Goal: Transaction & Acquisition: Purchase product/service

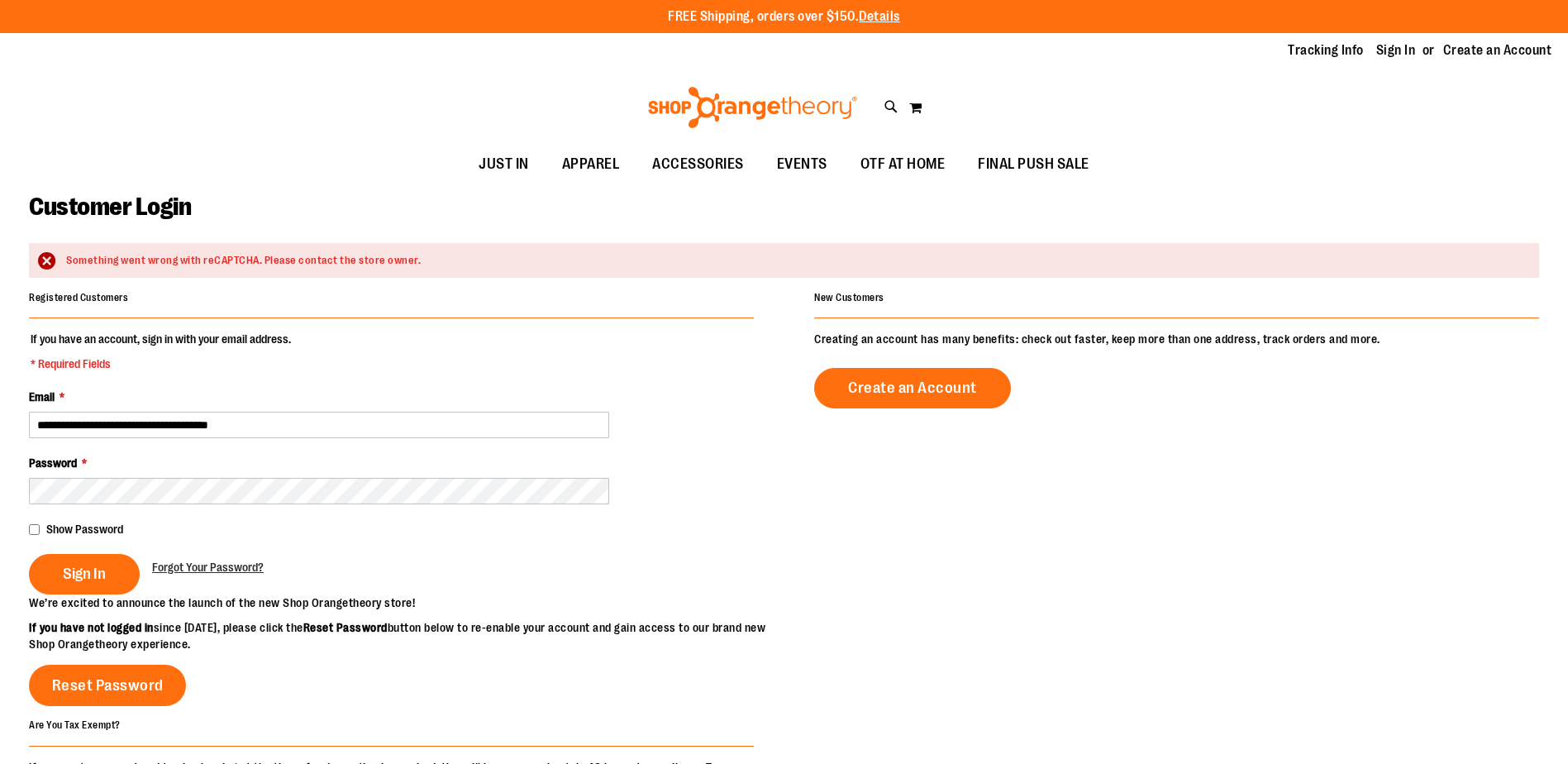
click at [55, 574] on button "Sign In" at bounding box center [84, 574] width 110 height 41
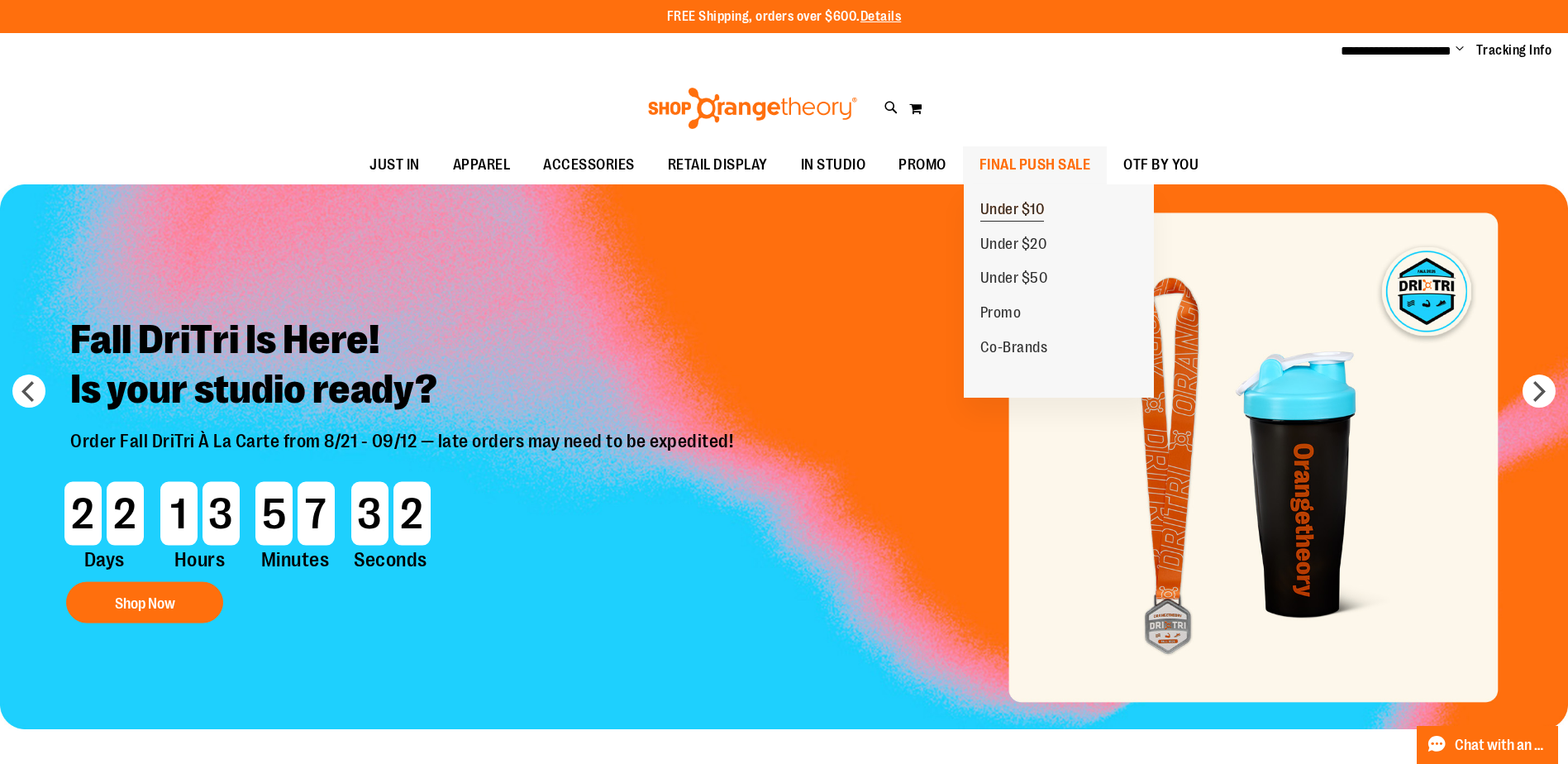
type input "**********"
click at [1016, 207] on span "Under $10" at bounding box center [1012, 210] width 64 height 20
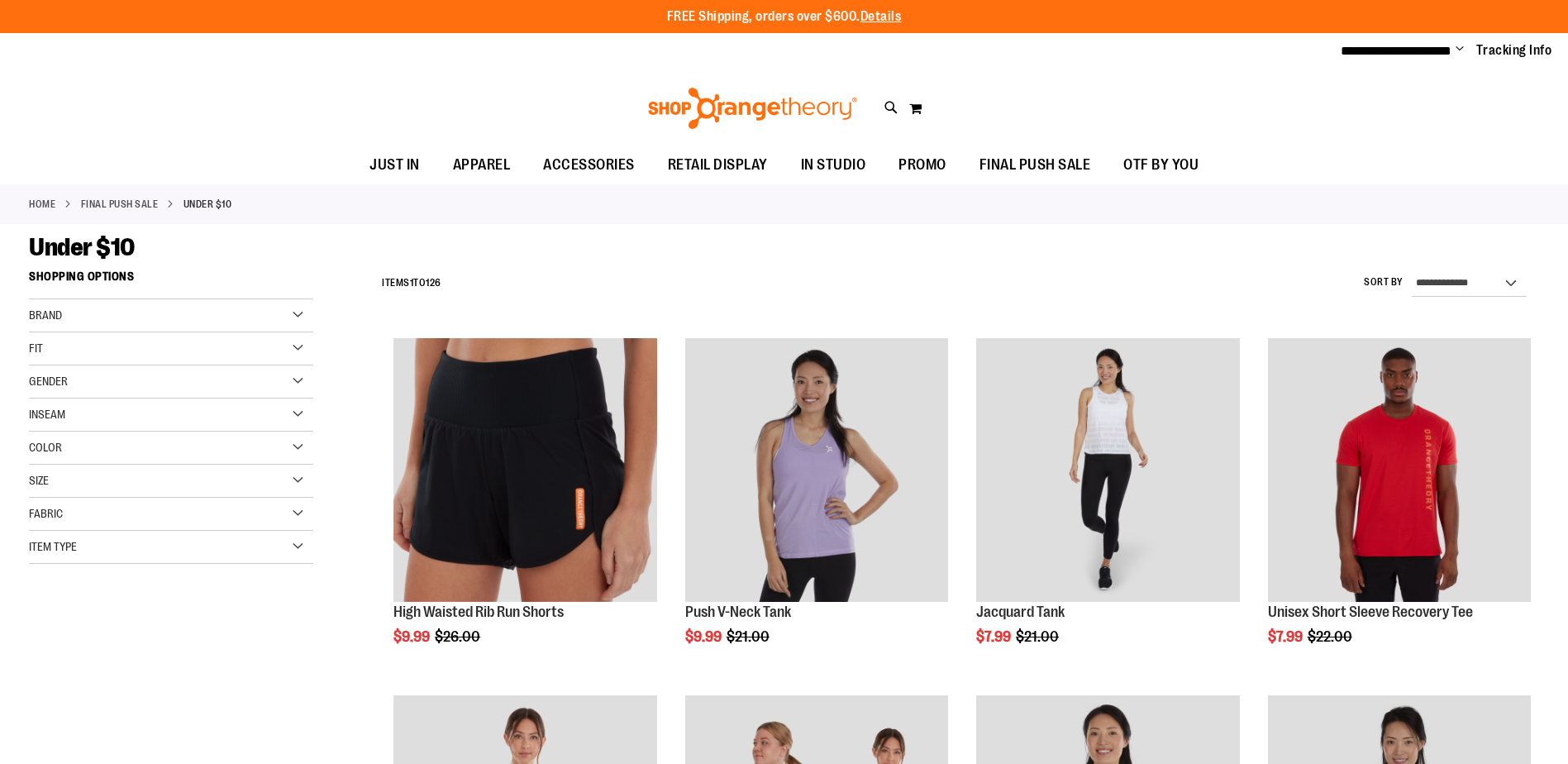
type input "**********"
click at [215, 474] on div "Size" at bounding box center [171, 480] width 284 height 33
click at [113, 522] on div "M" at bounding box center [111, 523] width 25 height 25
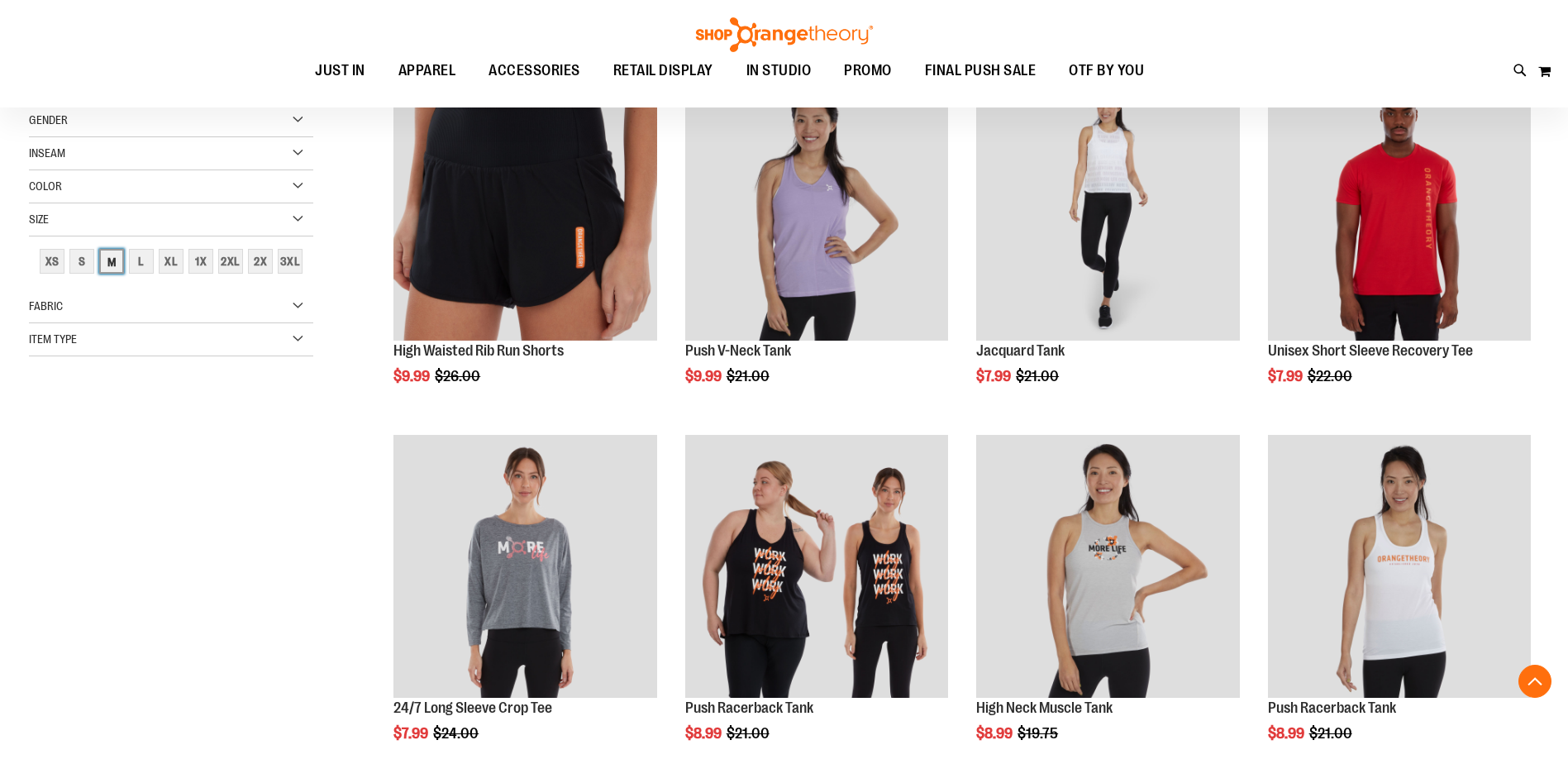
scroll to position [261, 0]
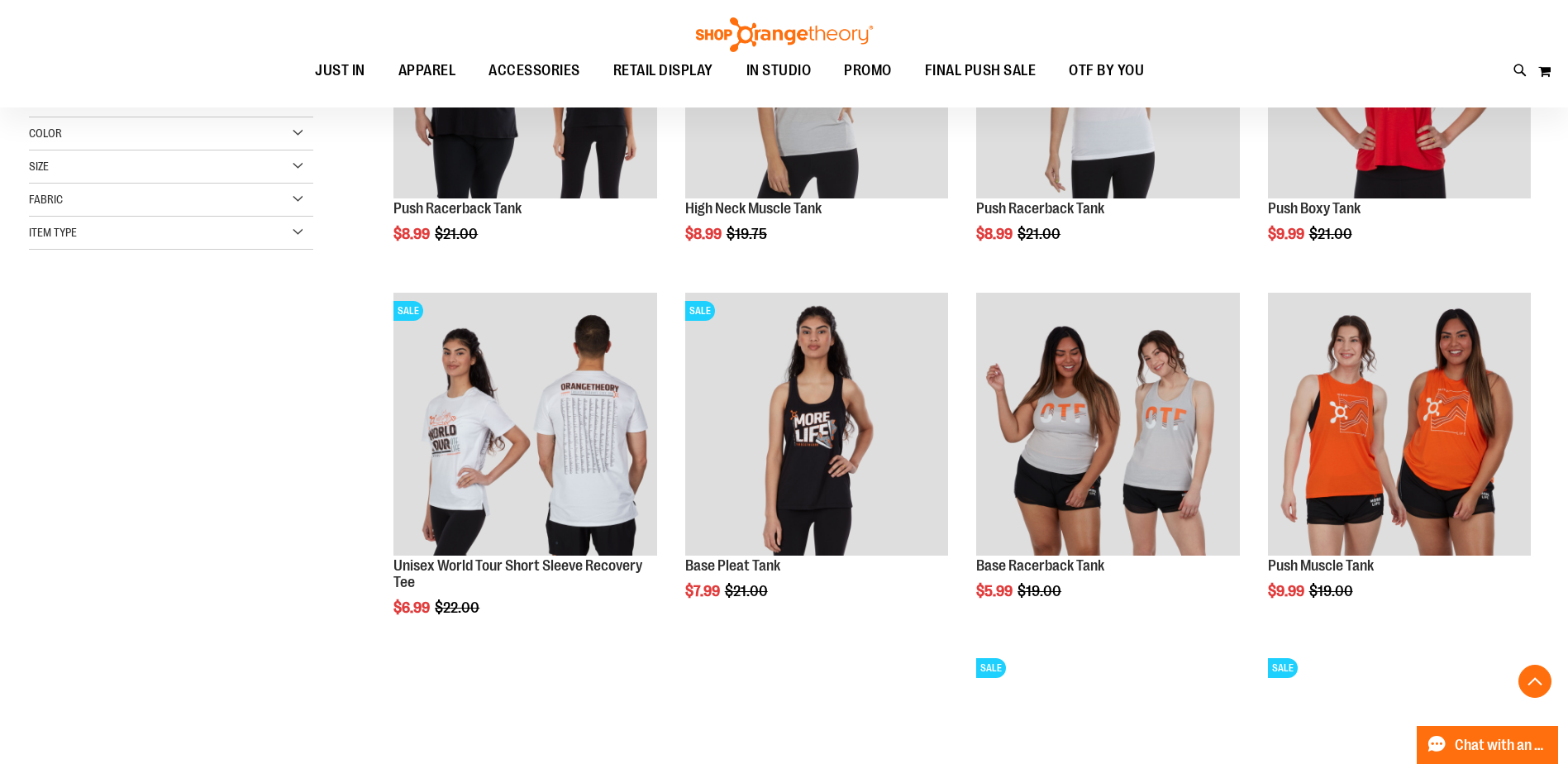
scroll to position [644, 0]
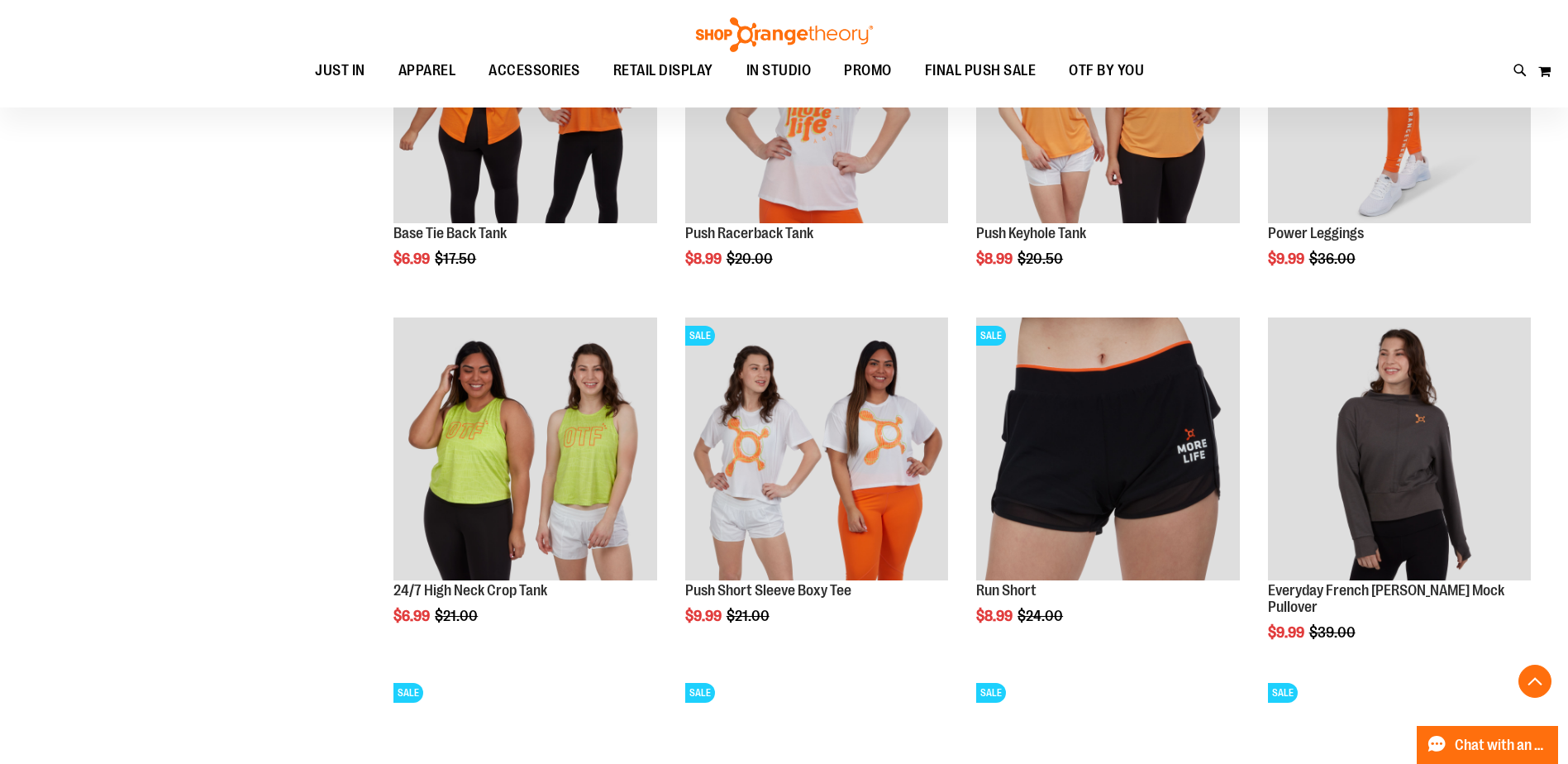
scroll to position [1581, 0]
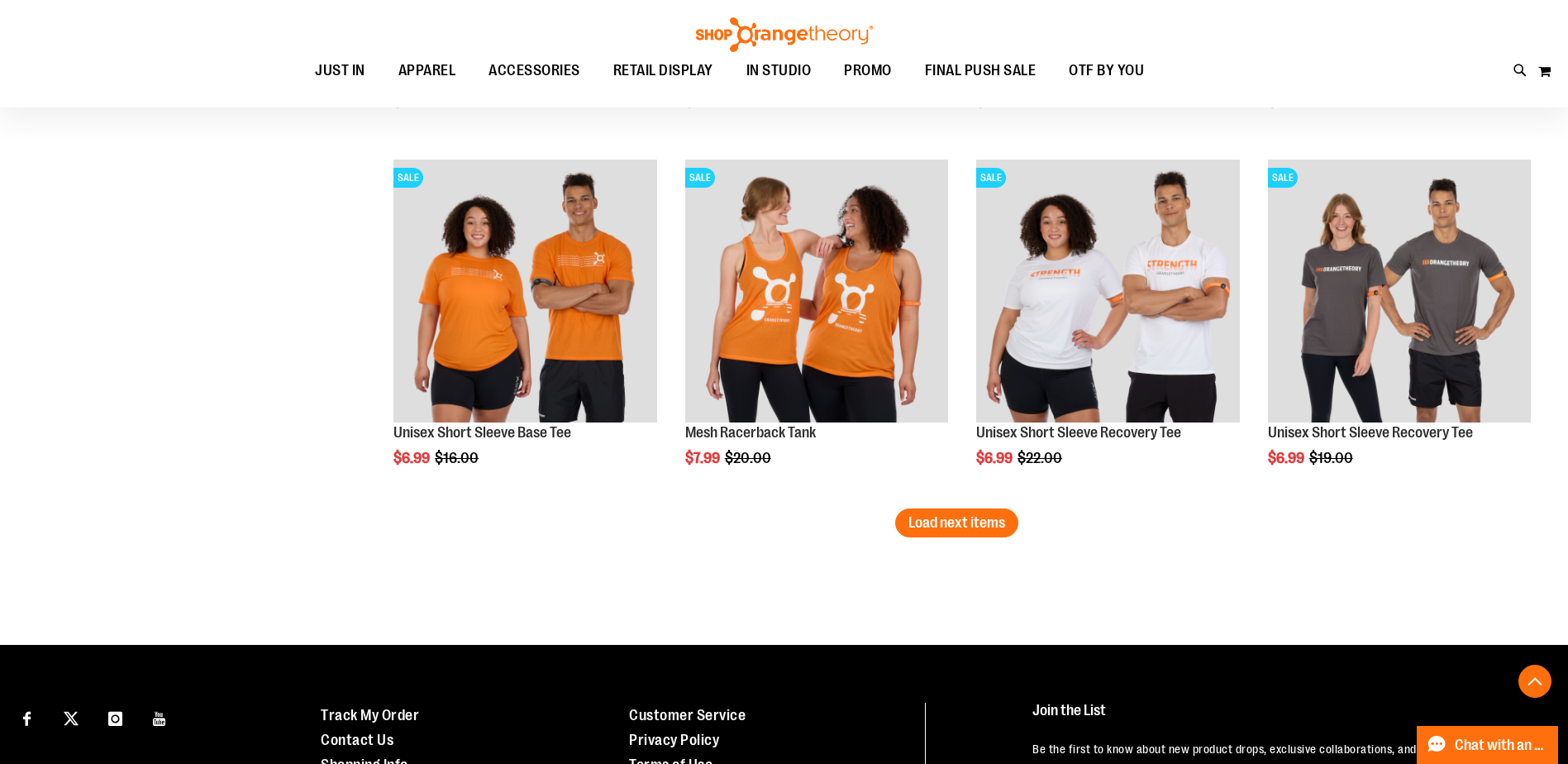
scroll to position [3080, 0]
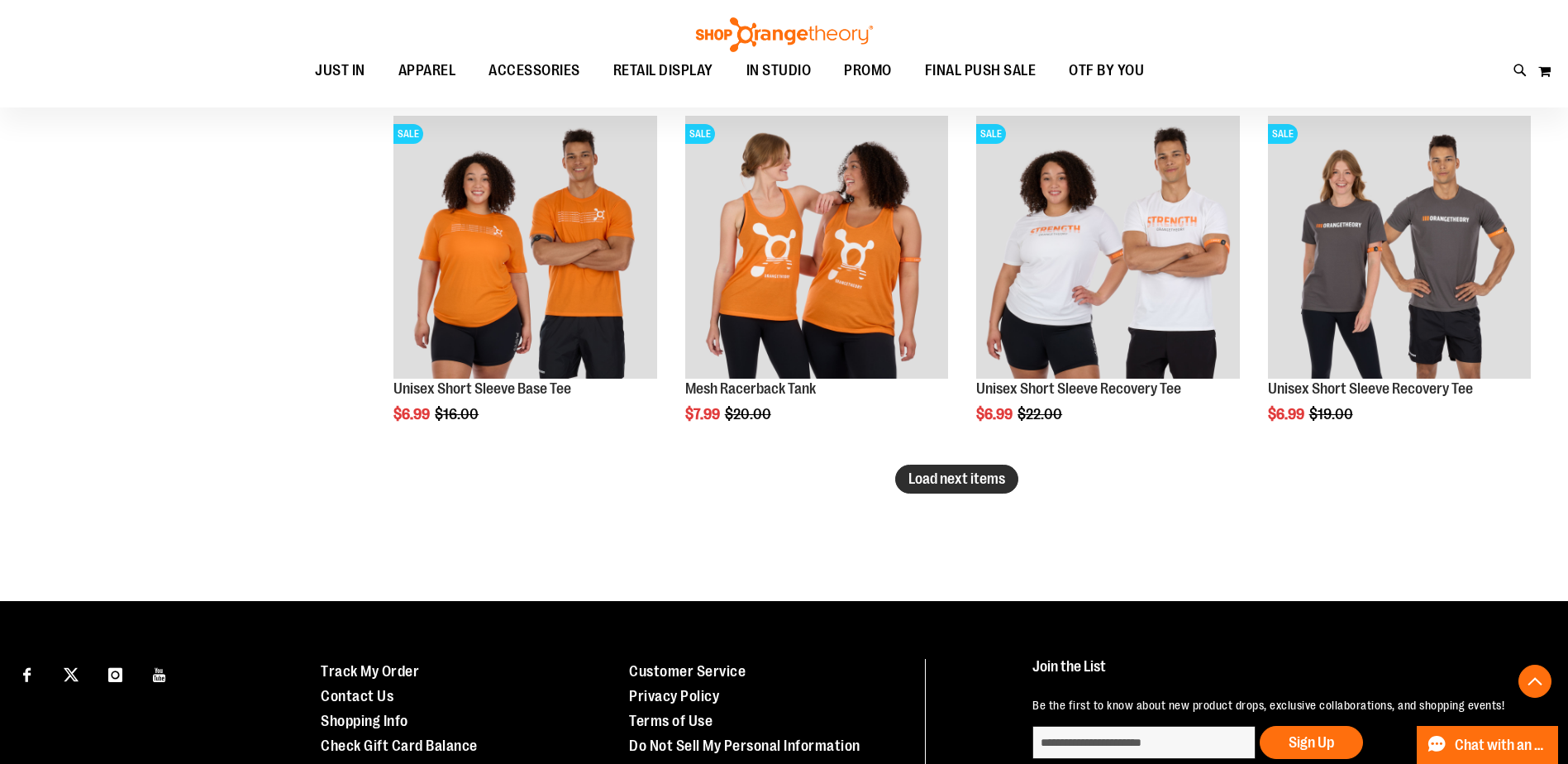
click at [945, 482] on span "Load next items" at bounding box center [957, 479] width 97 height 17
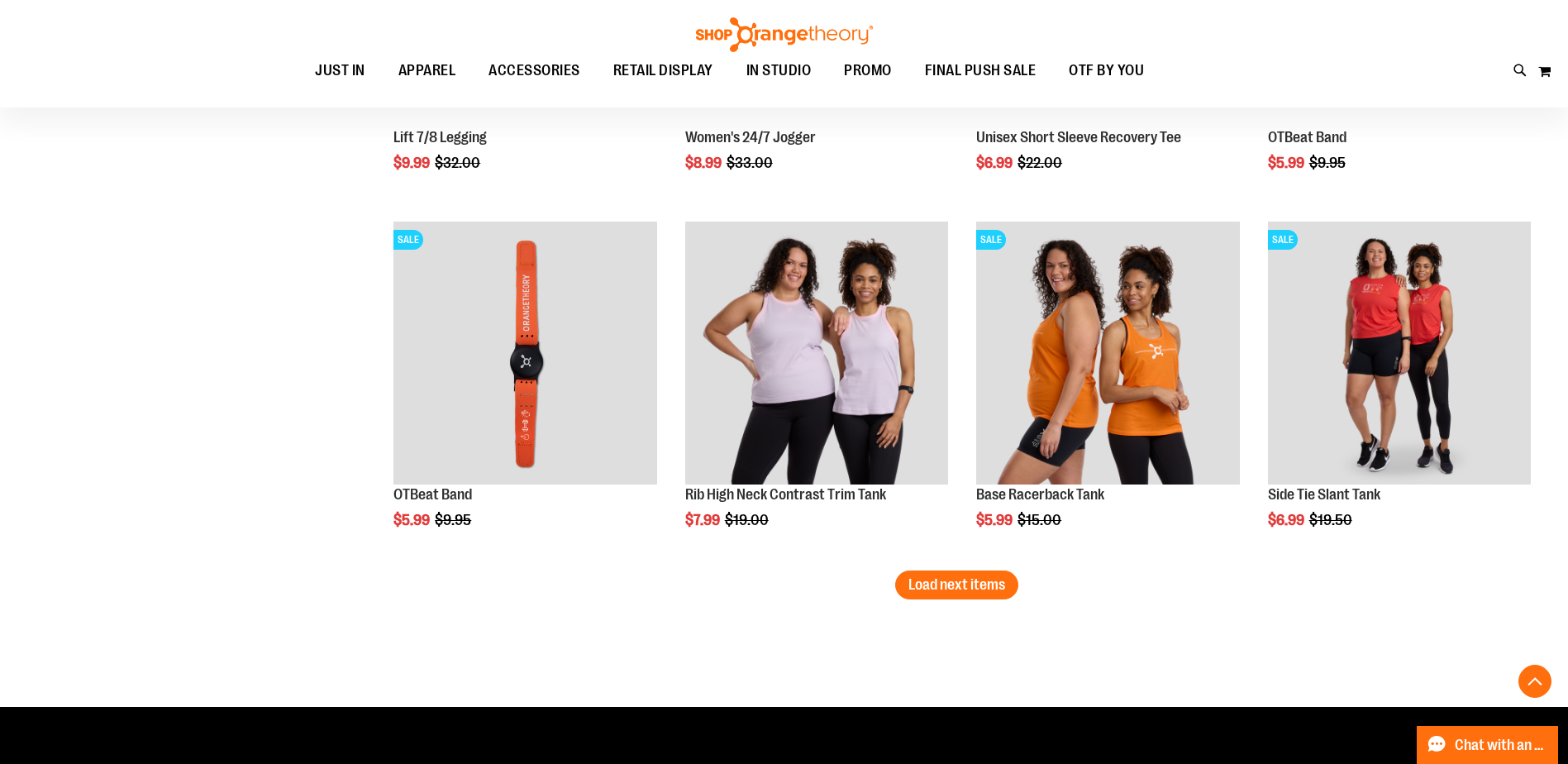
scroll to position [4073, 0]
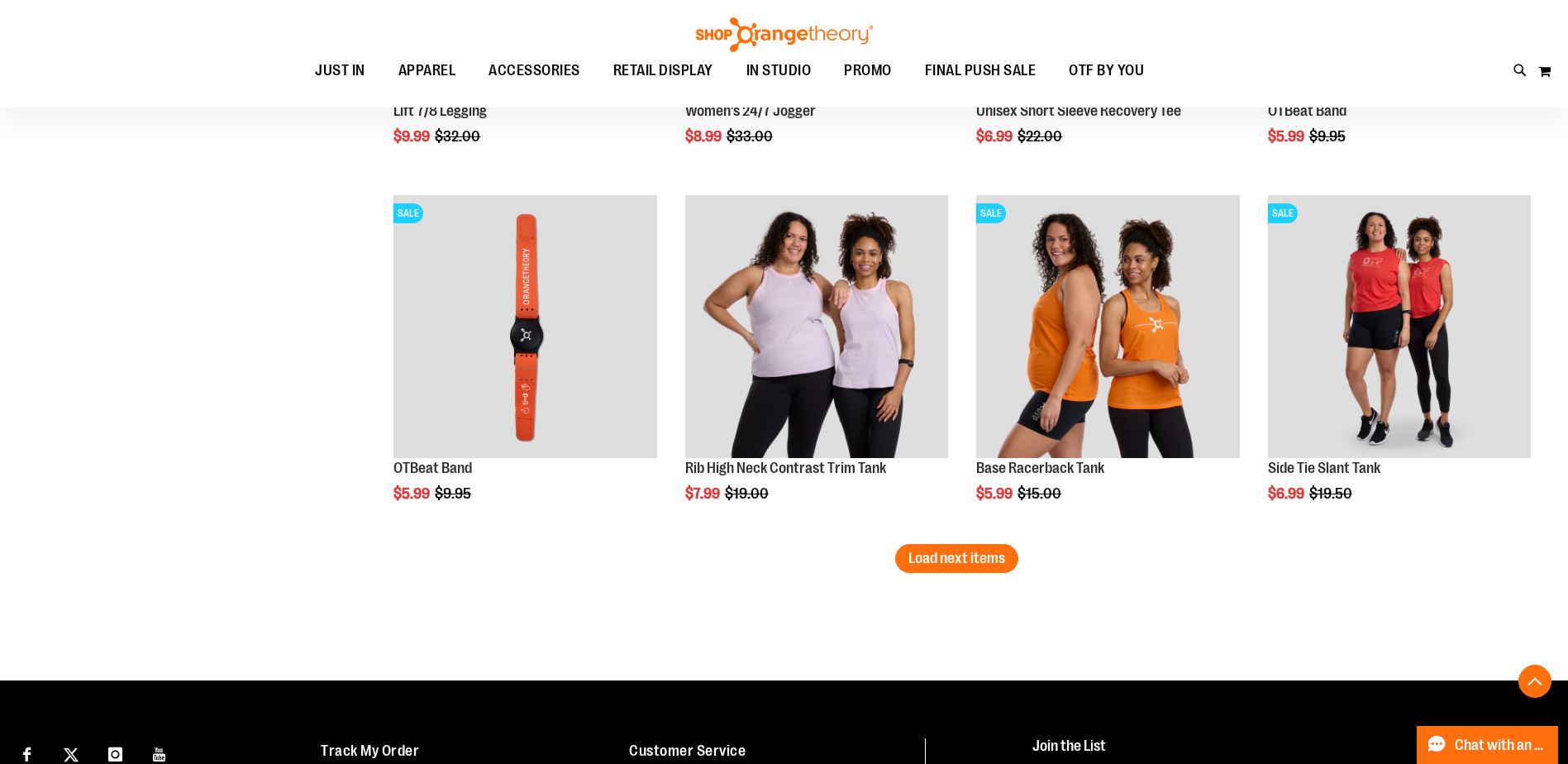
click at [959, 573] on button "Load next items" at bounding box center [956, 558] width 123 height 29
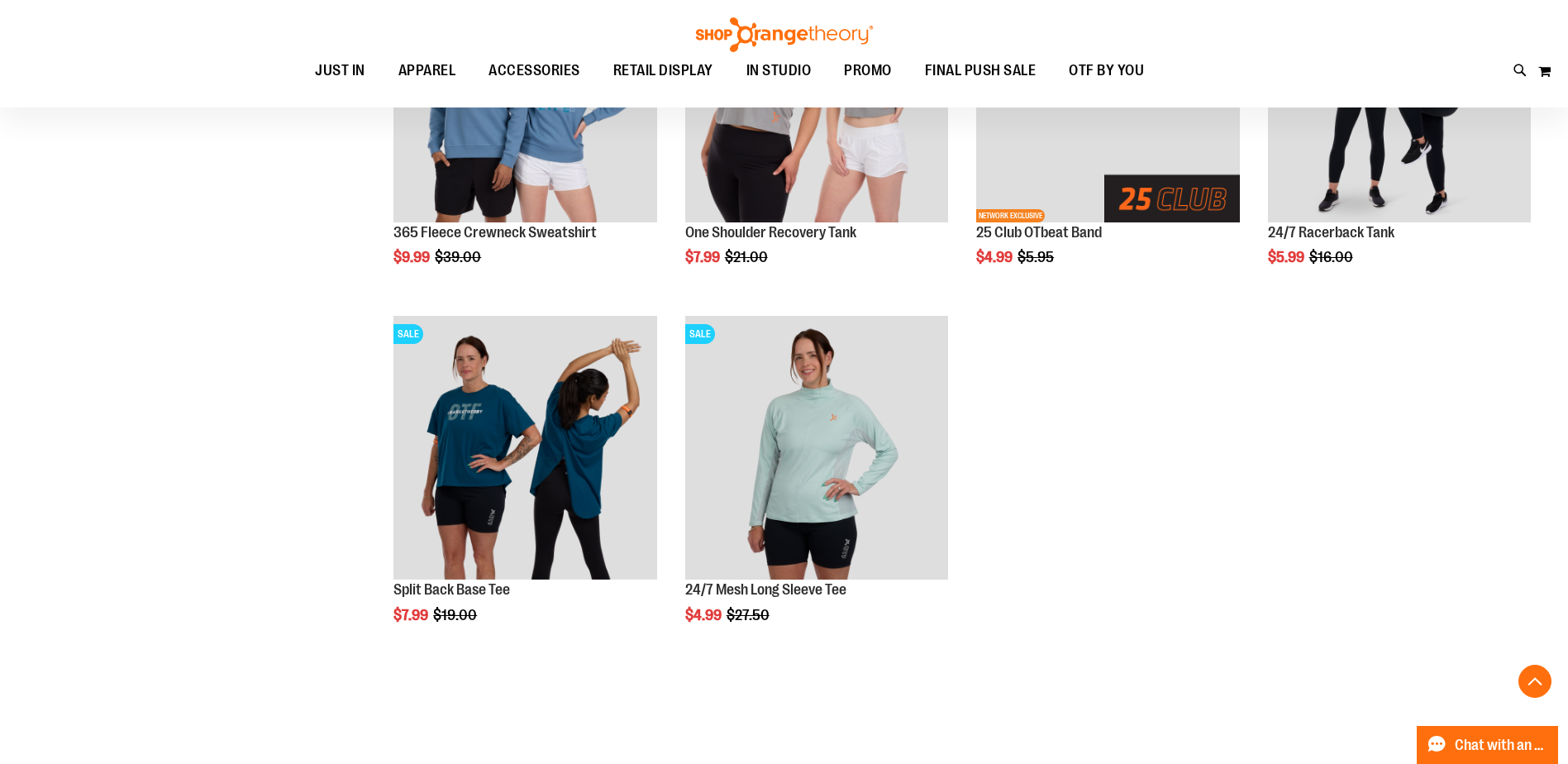
scroll to position [5064, 0]
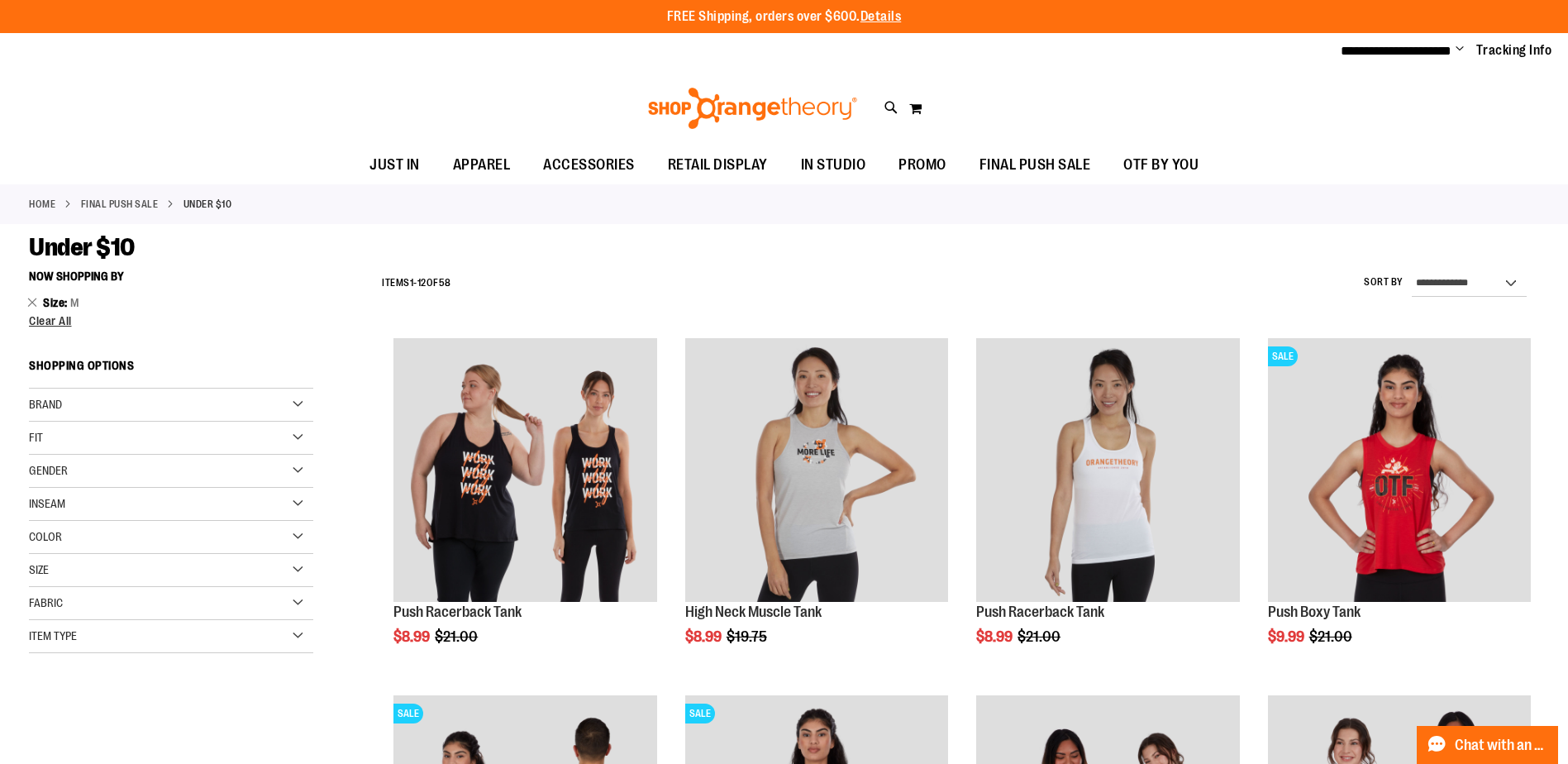
click at [706, 103] on img at bounding box center [752, 108] width 214 height 42
